Goal: Transaction & Acquisition: Obtain resource

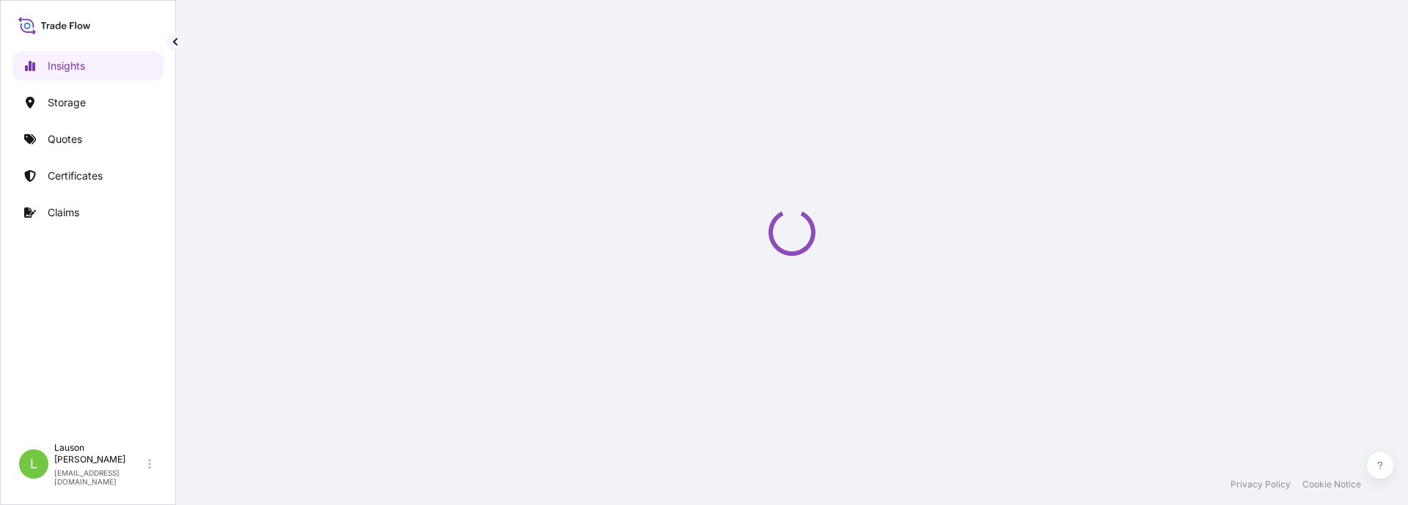
select select "2025"
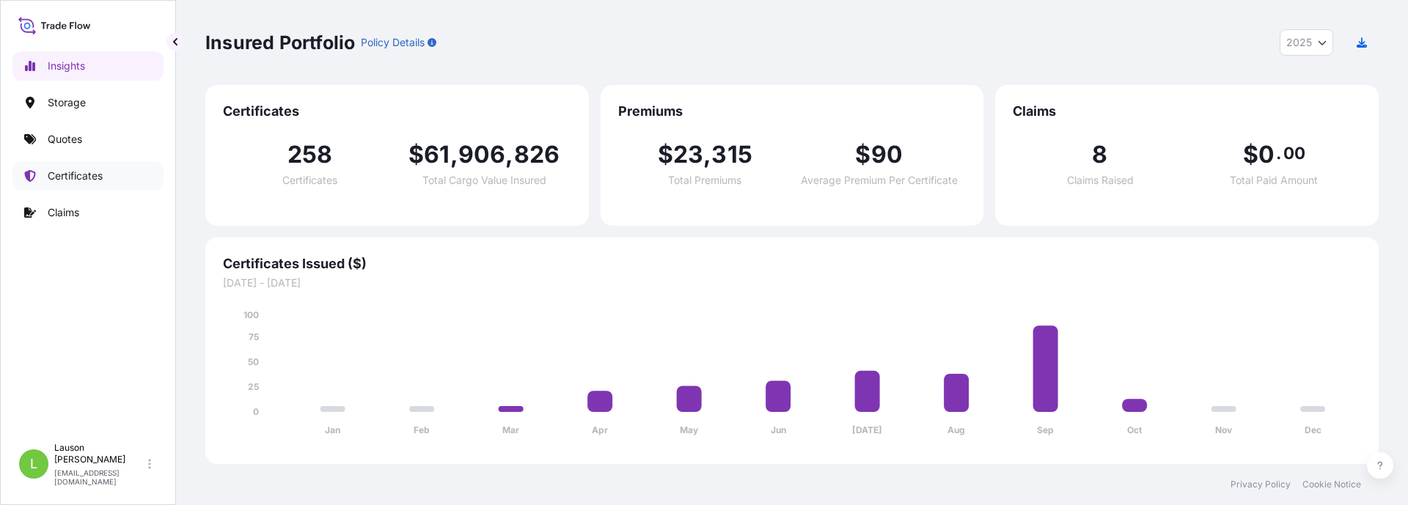
click at [97, 177] on p "Certificates" at bounding box center [75, 176] width 55 height 15
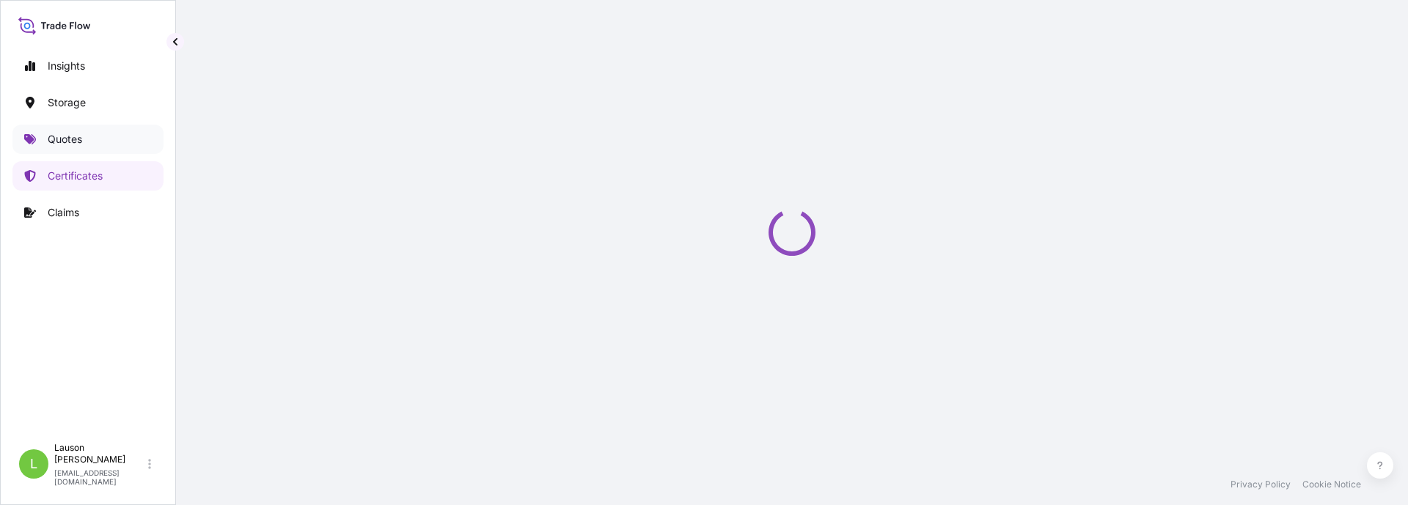
click at [99, 133] on link "Quotes" at bounding box center [87, 139] width 151 height 29
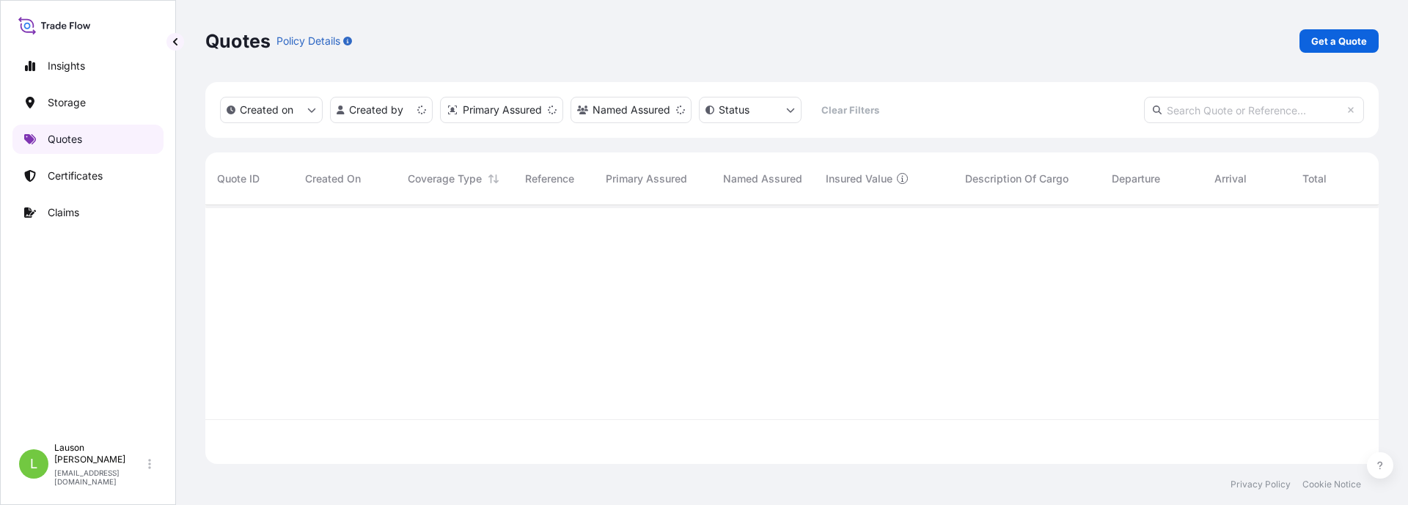
scroll to position [256, 1163]
click at [1325, 41] on p "Get a Quote" at bounding box center [1339, 41] width 56 height 15
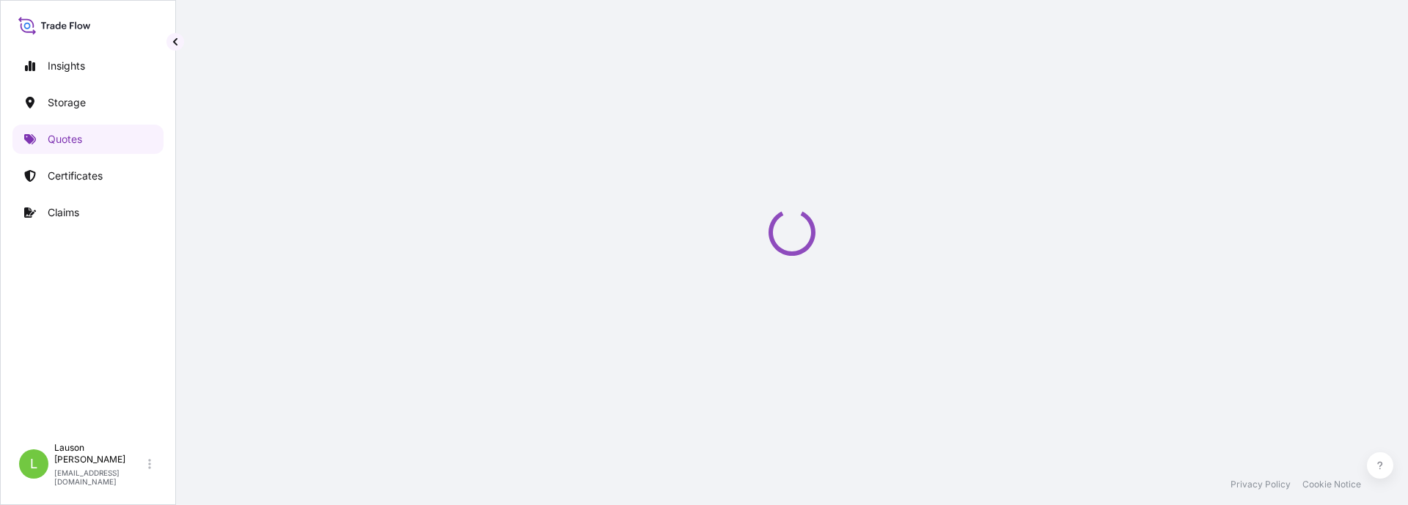
select select "Water"
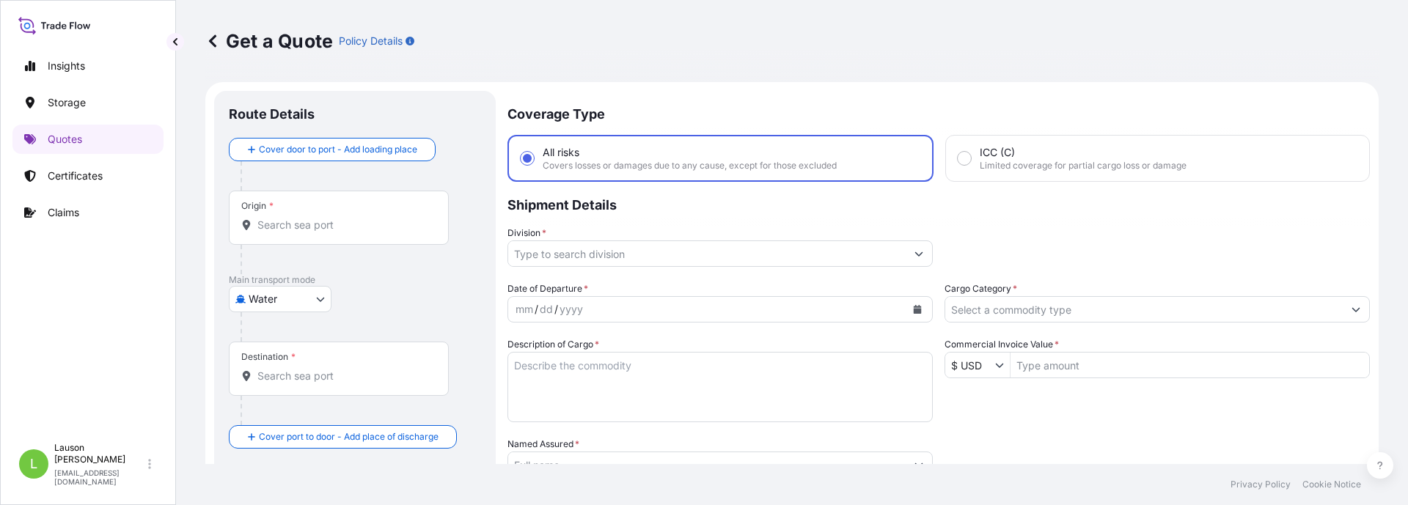
scroll to position [23, 0]
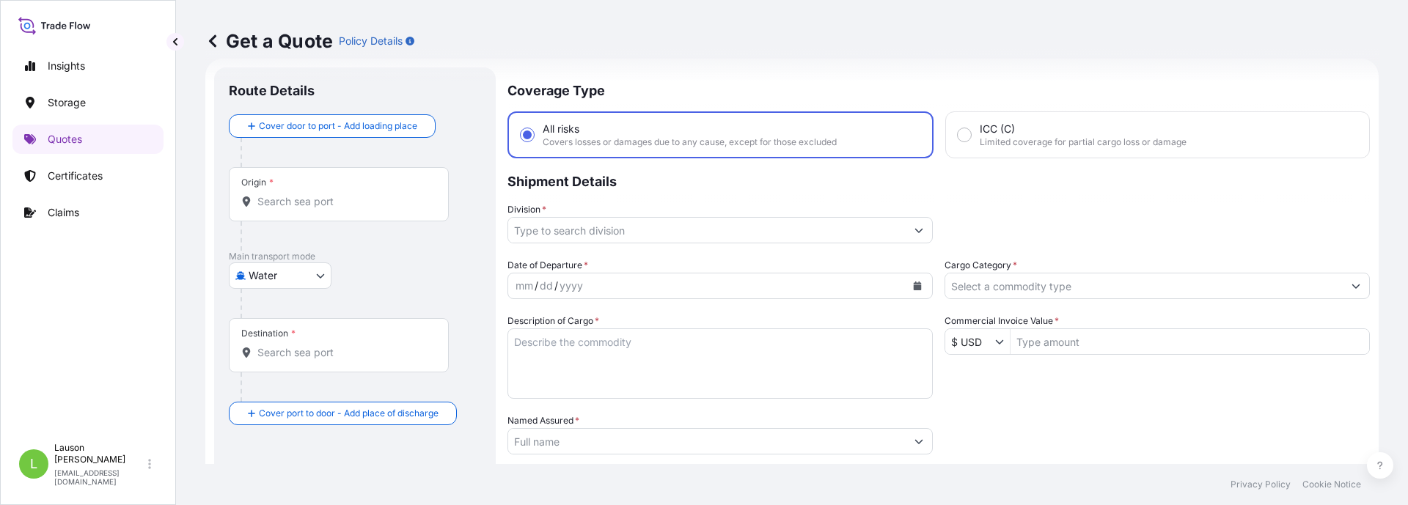
click at [995, 343] on icon "Show suggestions" at bounding box center [999, 341] width 9 height 9
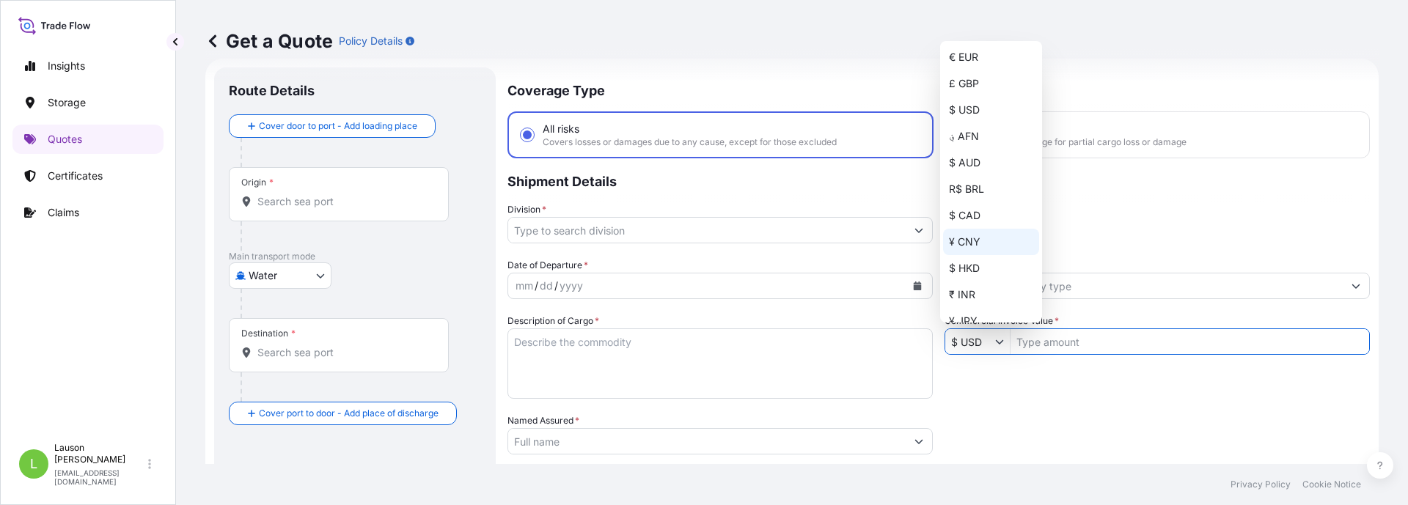
click at [962, 235] on div "¥ CNY" at bounding box center [991, 242] width 96 height 26
type input "¥ CNY"
